Goal: Information Seeking & Learning: Learn about a topic

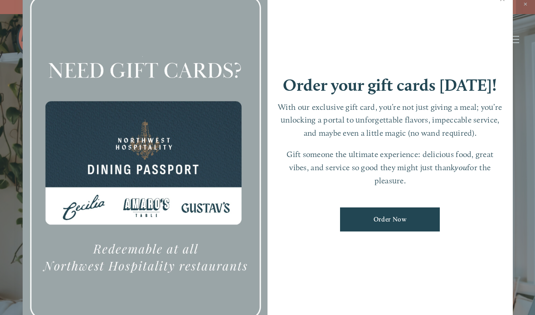
scroll to position [19, 0]
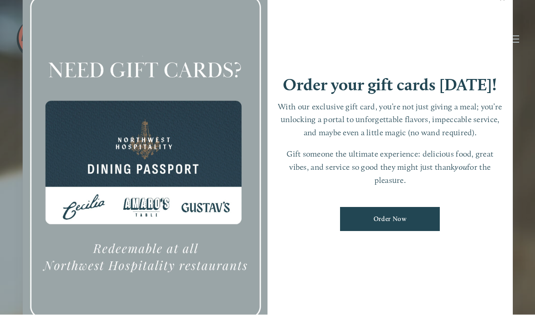
click at [499, 8] on link "Close" at bounding box center [503, -1] width 18 height 25
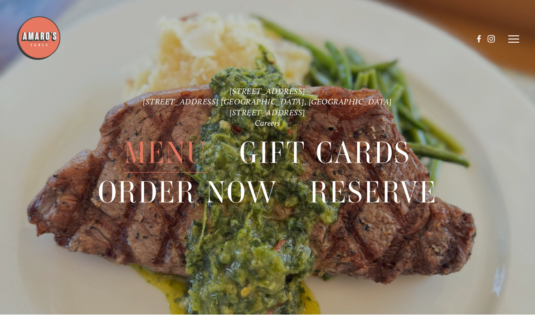
click at [171, 155] on span "Menu" at bounding box center [165, 153] width 83 height 39
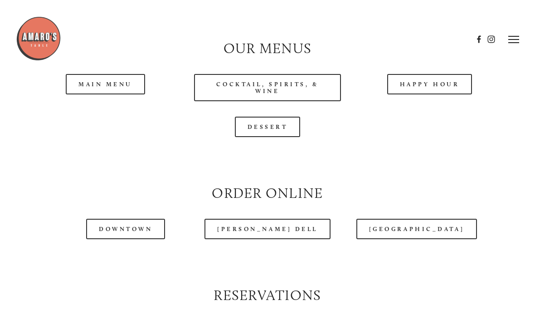
scroll to position [808, 0]
click at [431, 94] on link "Happy Hour" at bounding box center [429, 84] width 85 height 20
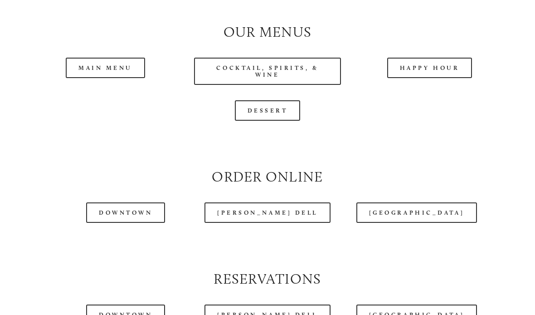
click at [112, 78] on link "Main Menu" at bounding box center [105, 68] width 79 height 20
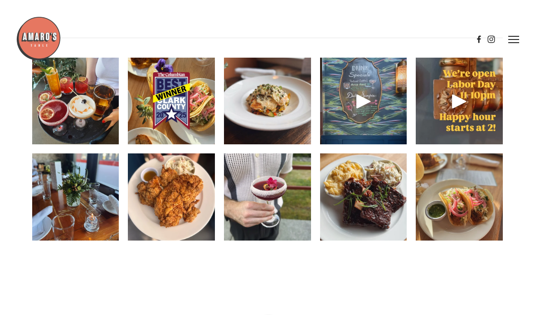
scroll to position [1161, 0]
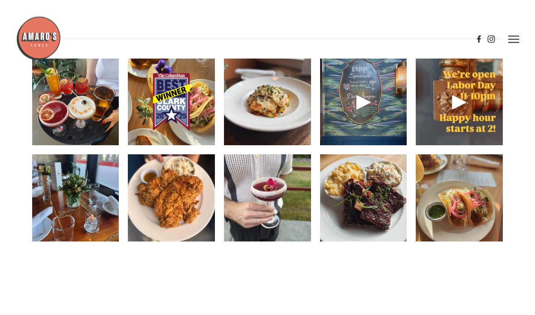
click at [184, 204] on img at bounding box center [171, 198] width 87 height 116
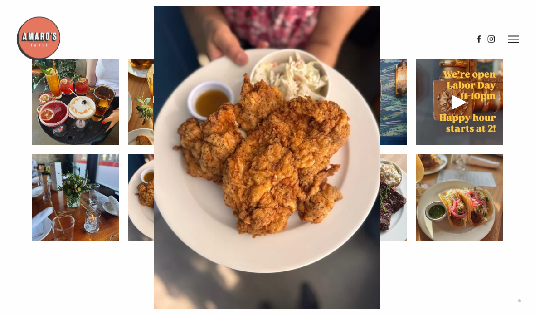
scroll to position [1161, 0]
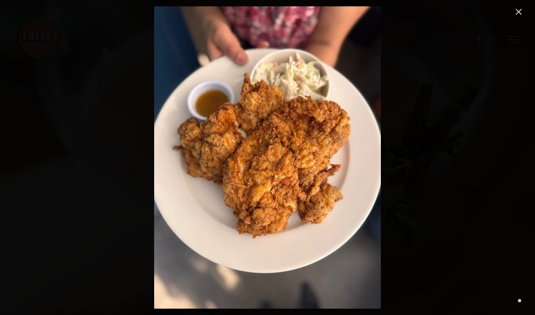
scroll to position [19, 0]
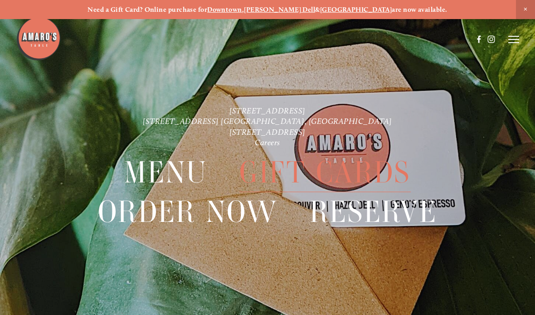
click at [512, 43] on line at bounding box center [513, 43] width 11 height 0
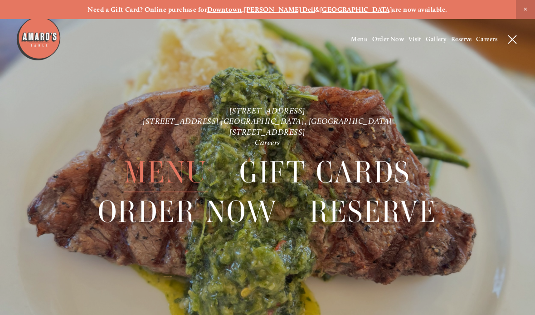
click at [354, 43] on span "Menu" at bounding box center [359, 39] width 17 height 8
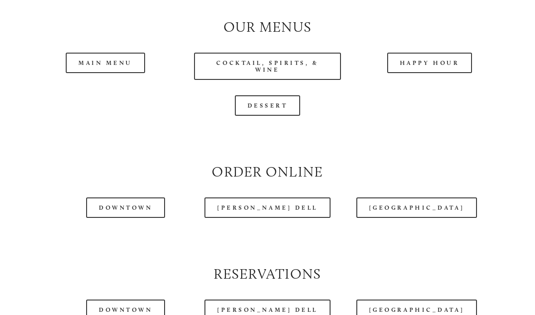
scroll to position [831, 0]
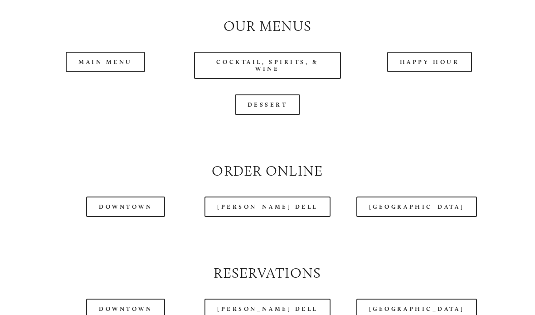
click at [111, 69] on link "Main Menu" at bounding box center [105, 62] width 79 height 20
